Goal: Task Accomplishment & Management: Manage account settings

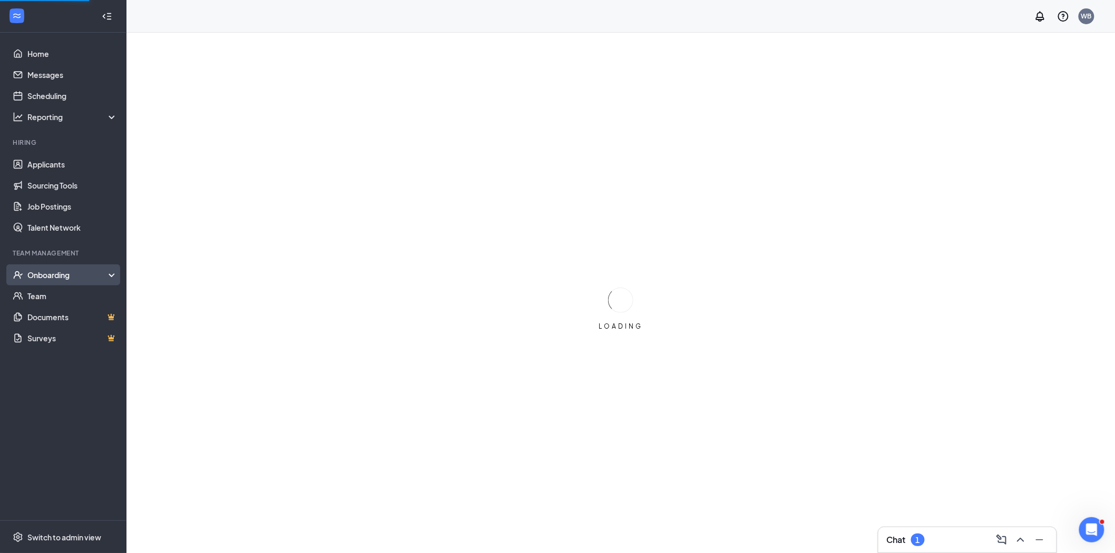
click at [55, 281] on div "Onboarding" at bounding box center [63, 275] width 126 height 21
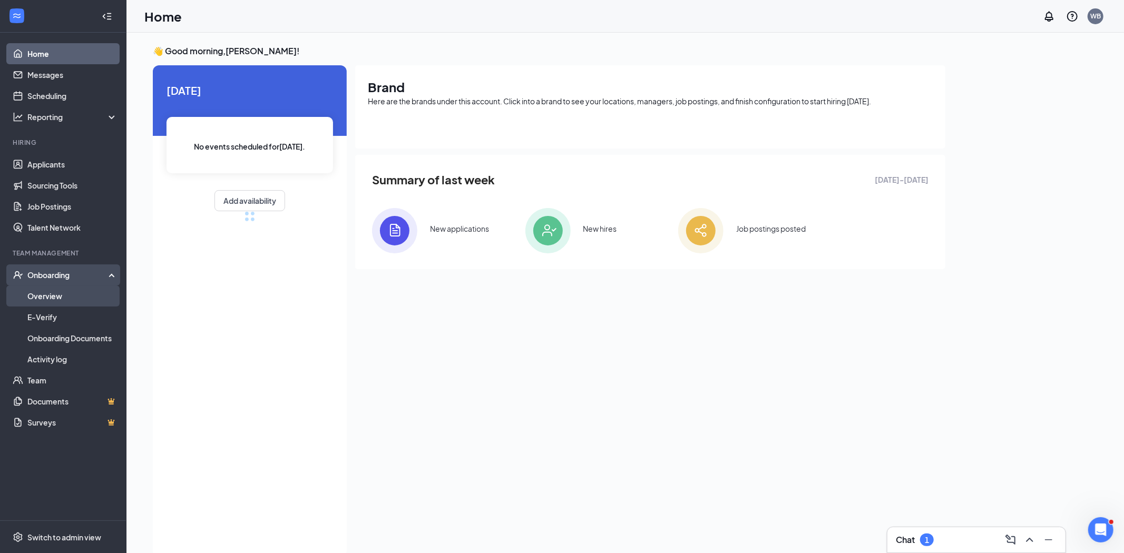
click at [51, 299] on link "Overview" at bounding box center [72, 296] width 90 height 21
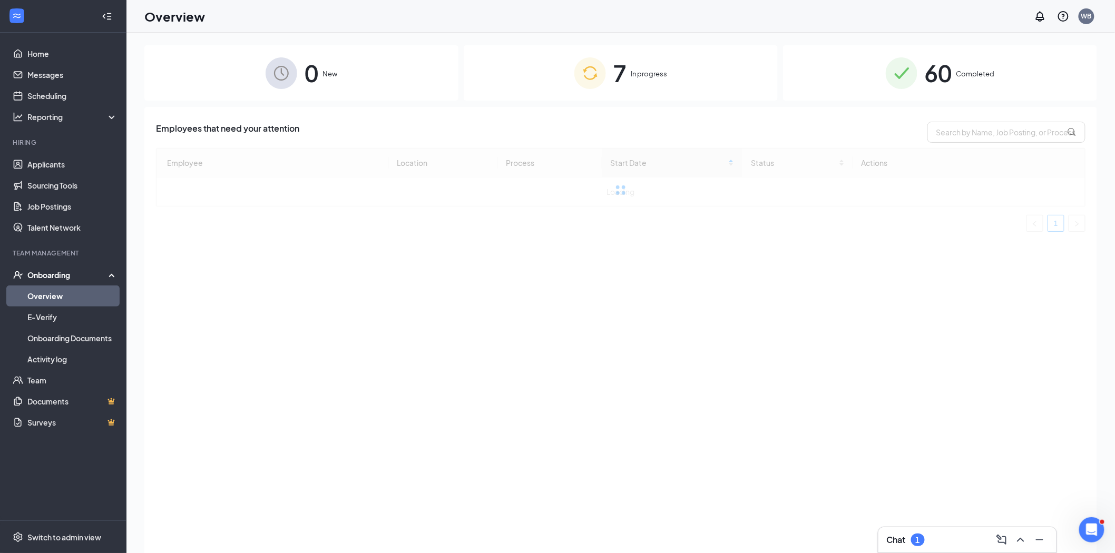
click at [969, 70] on span "Completed" at bounding box center [975, 74] width 38 height 11
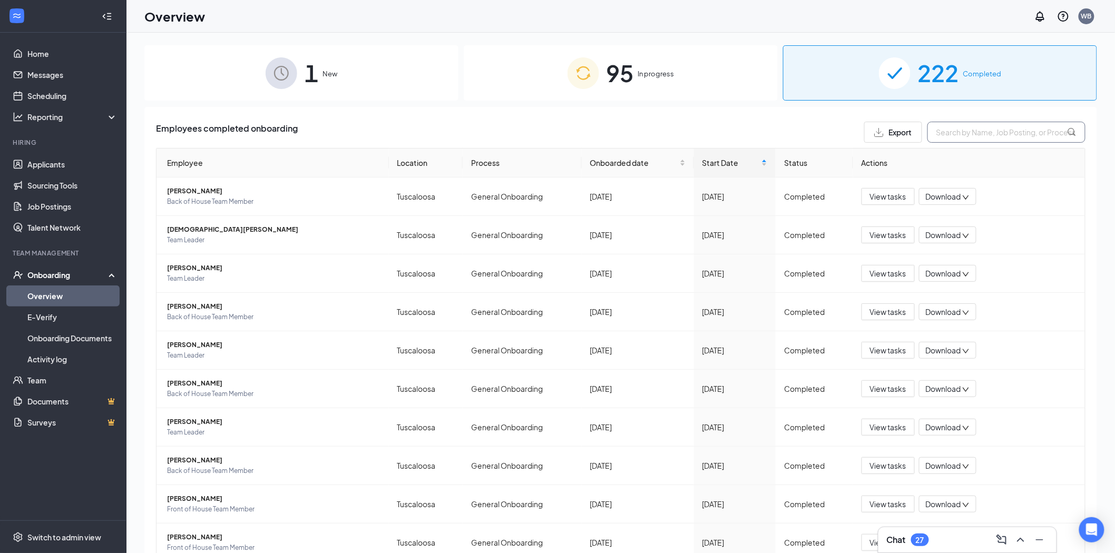
click at [998, 135] on input "text" at bounding box center [1006, 132] width 158 height 21
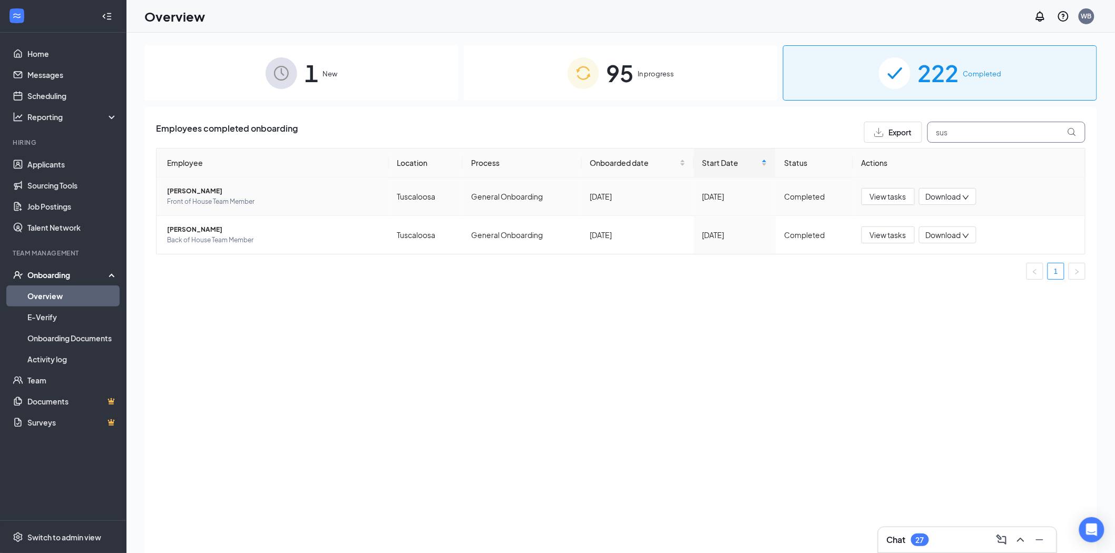
type input "sus"
click at [199, 191] on span "[PERSON_NAME]" at bounding box center [273, 191] width 213 height 11
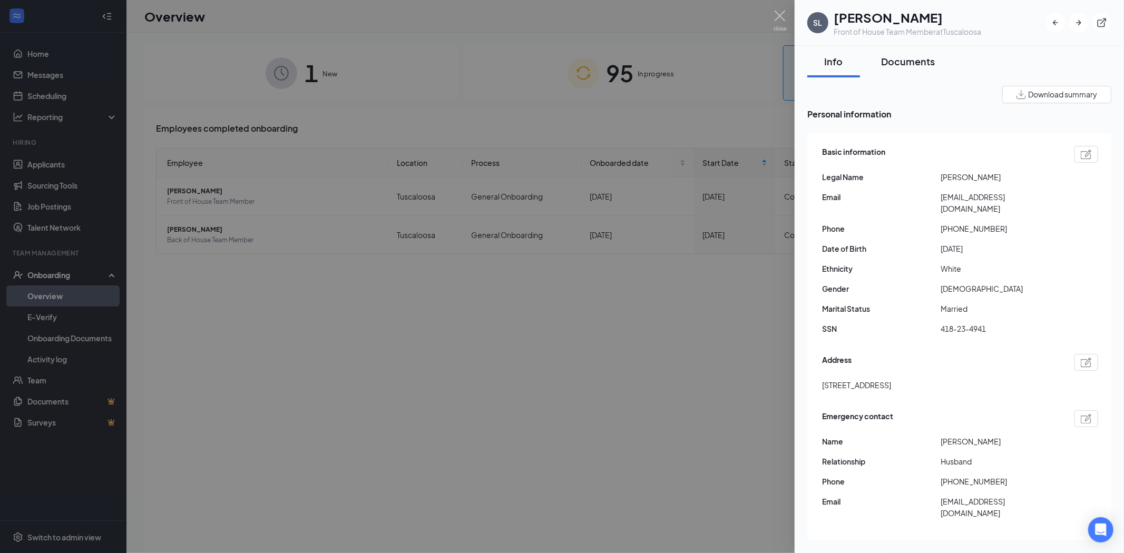
click at [897, 58] on div "Documents" at bounding box center [908, 61] width 54 height 13
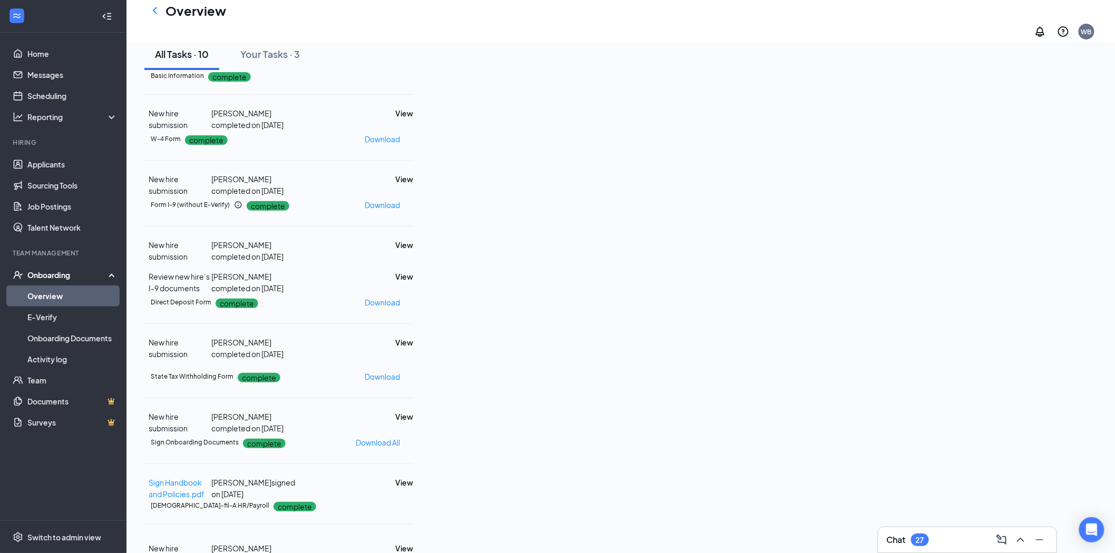
scroll to position [301, 0]
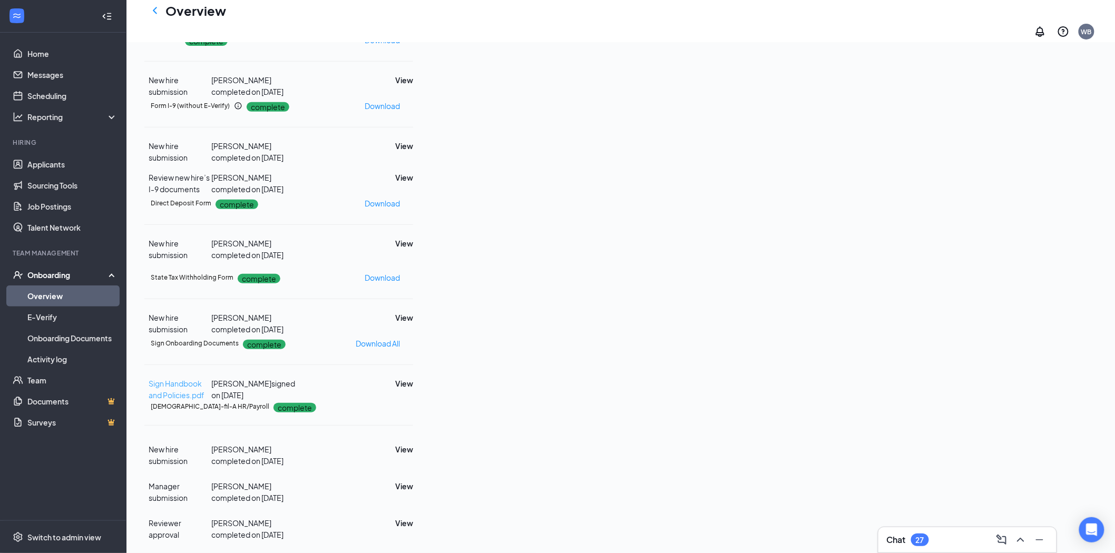
click at [204, 379] on span "Sign Handbook and Policies.pdf" at bounding box center [177, 389] width 56 height 21
